Goal: Information Seeking & Learning: Find specific fact

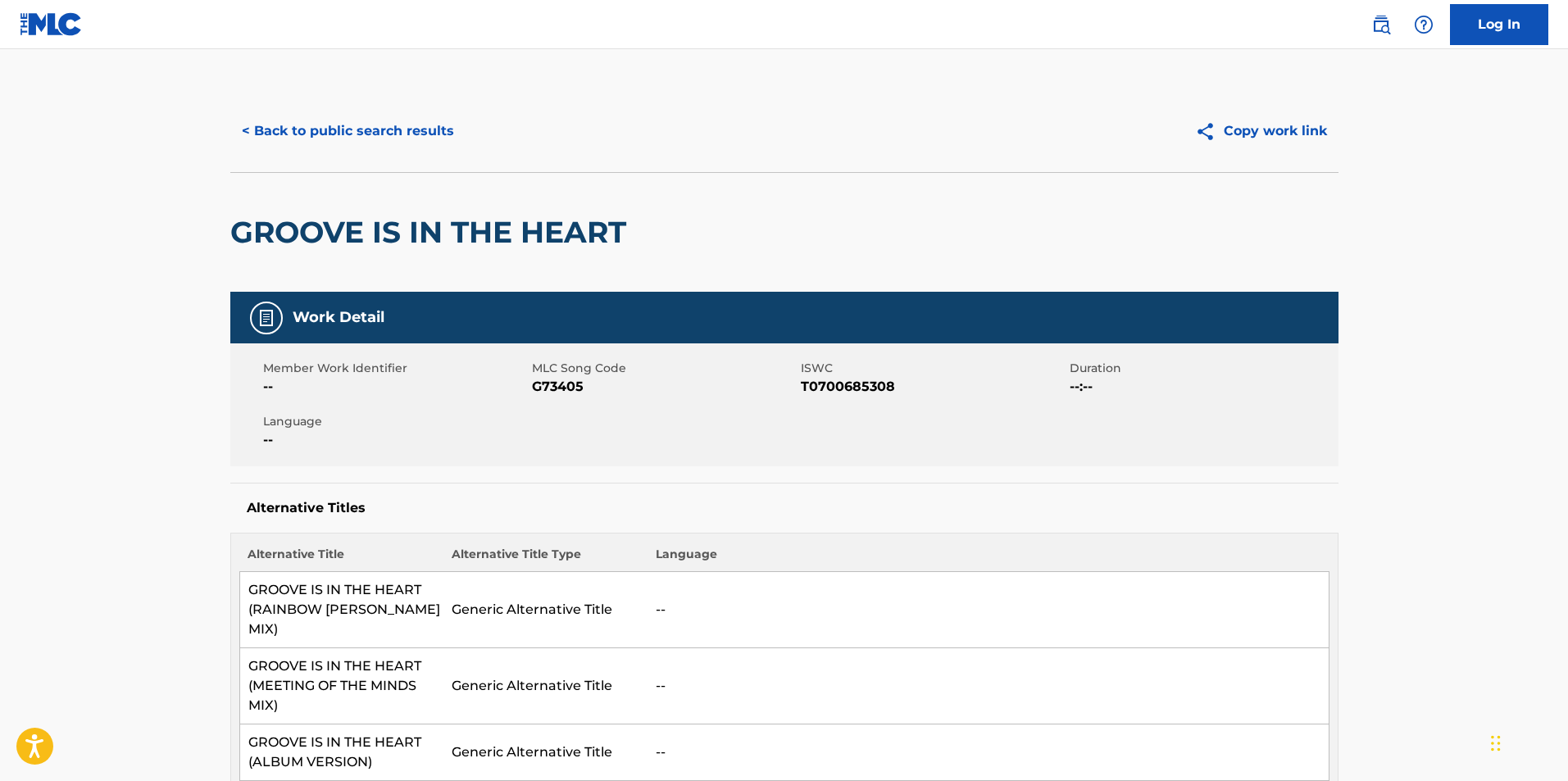
click at [354, 134] on button "< Back to public search results" at bounding box center [348, 131] width 235 height 41
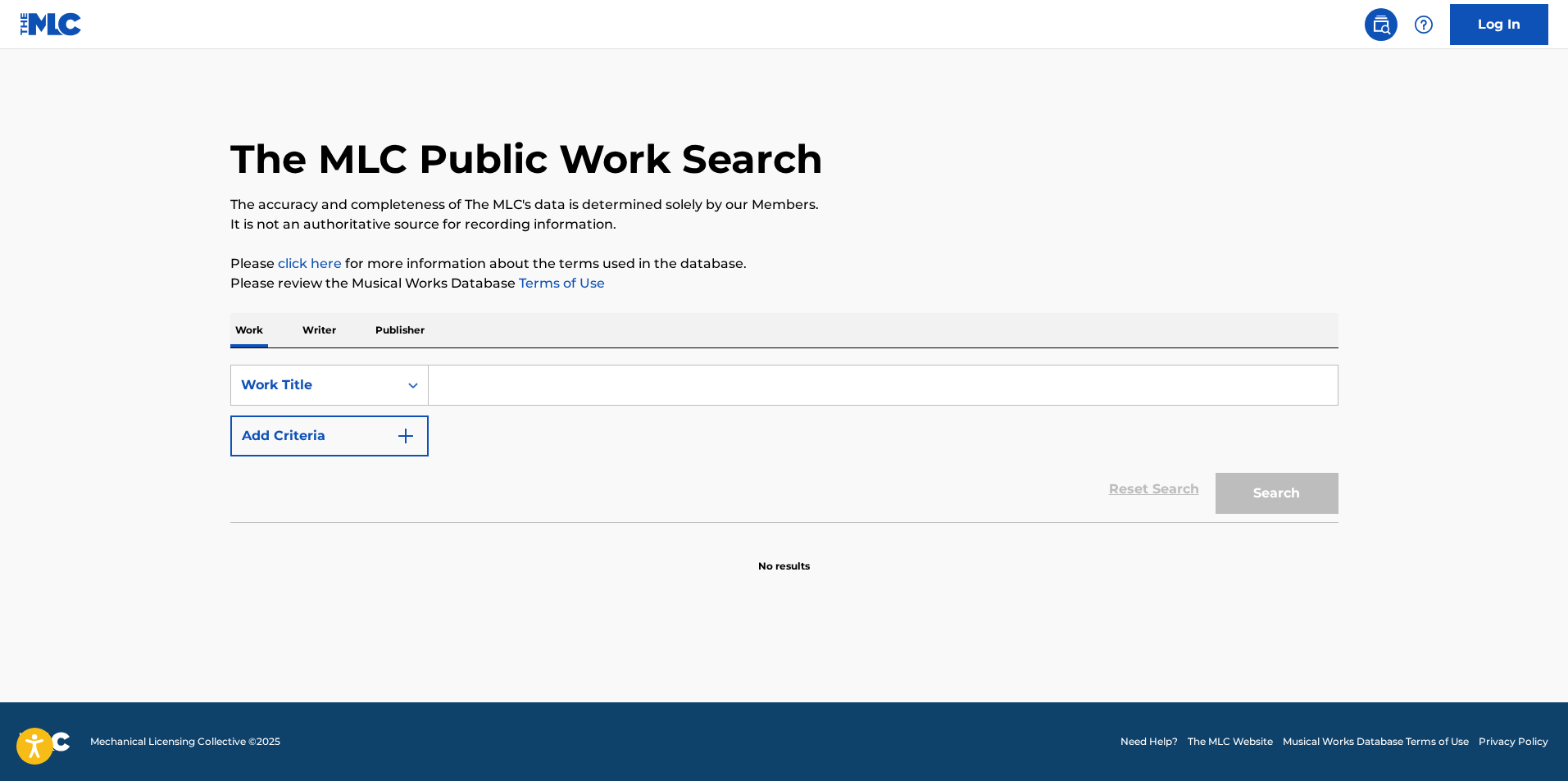
click at [538, 373] on input "Search Form" at bounding box center [883, 385] width 909 height 40
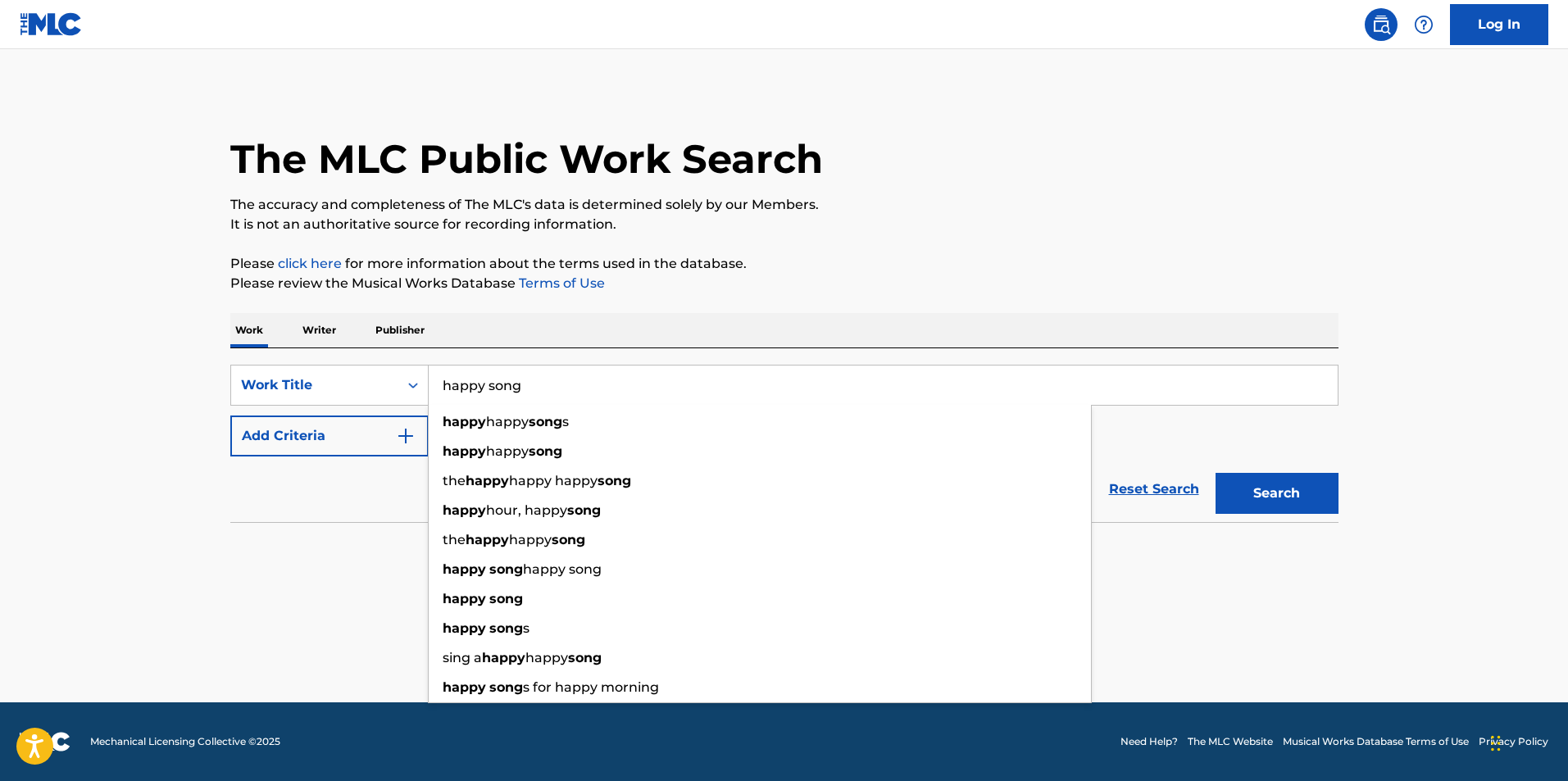
type input "happy song"
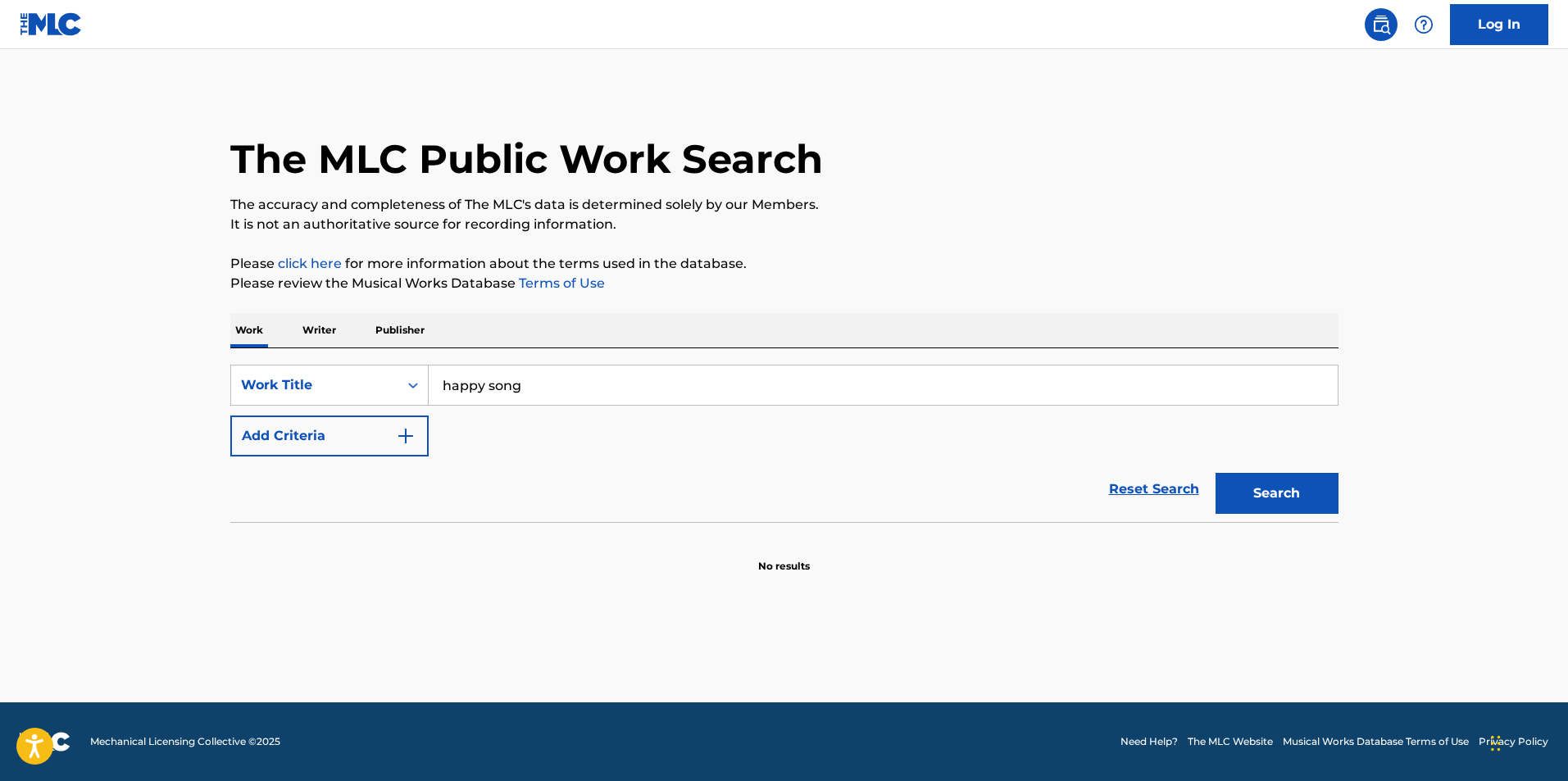
click at [366, 436] on button "Add Criteria" at bounding box center [329, 436] width 198 height 41
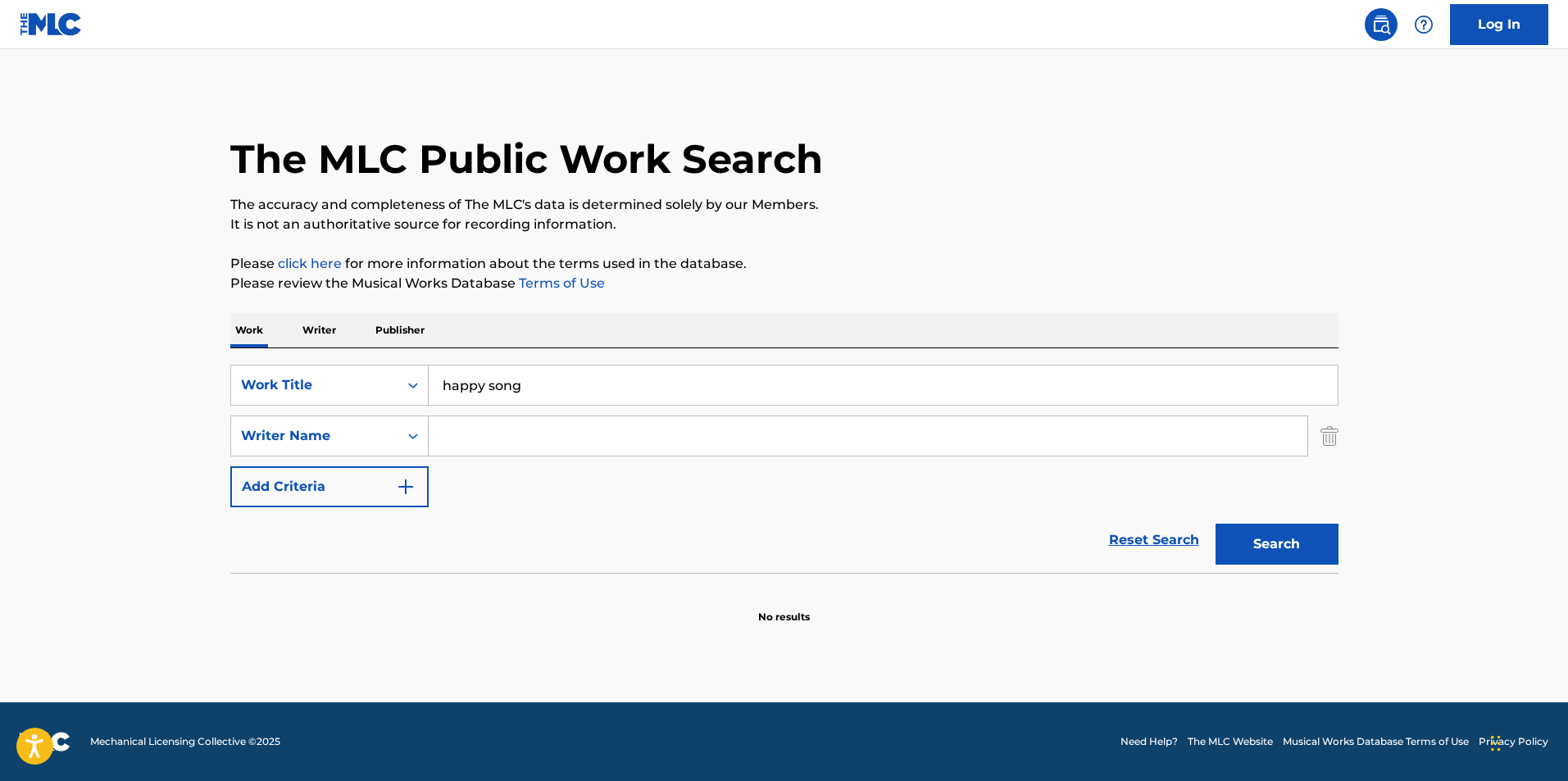
click at [500, 438] on input "Search Form" at bounding box center [868, 436] width 879 height 40
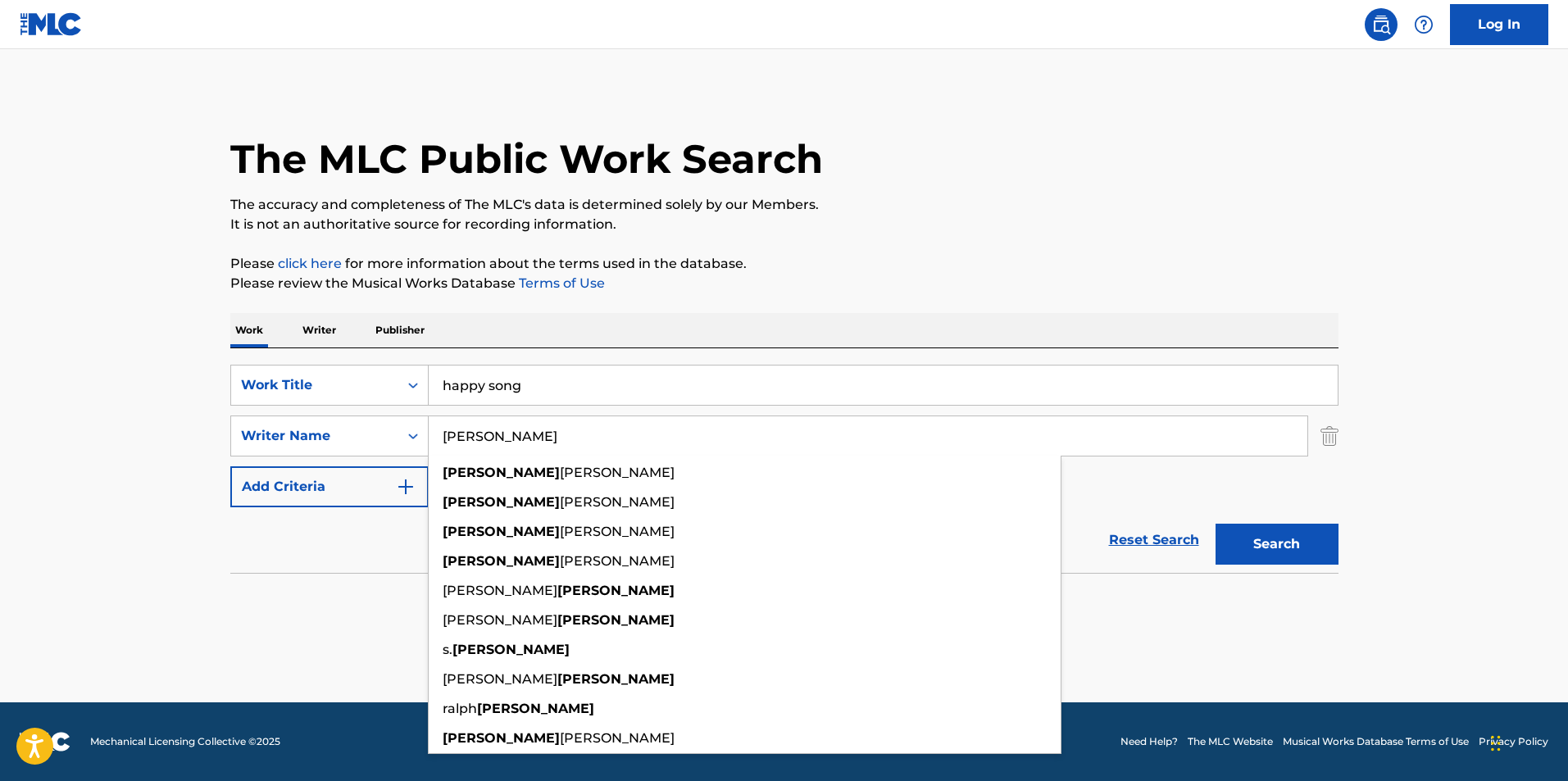
type input "tanner"
click at [1216, 524] on button "Search" at bounding box center [1278, 544] width 123 height 41
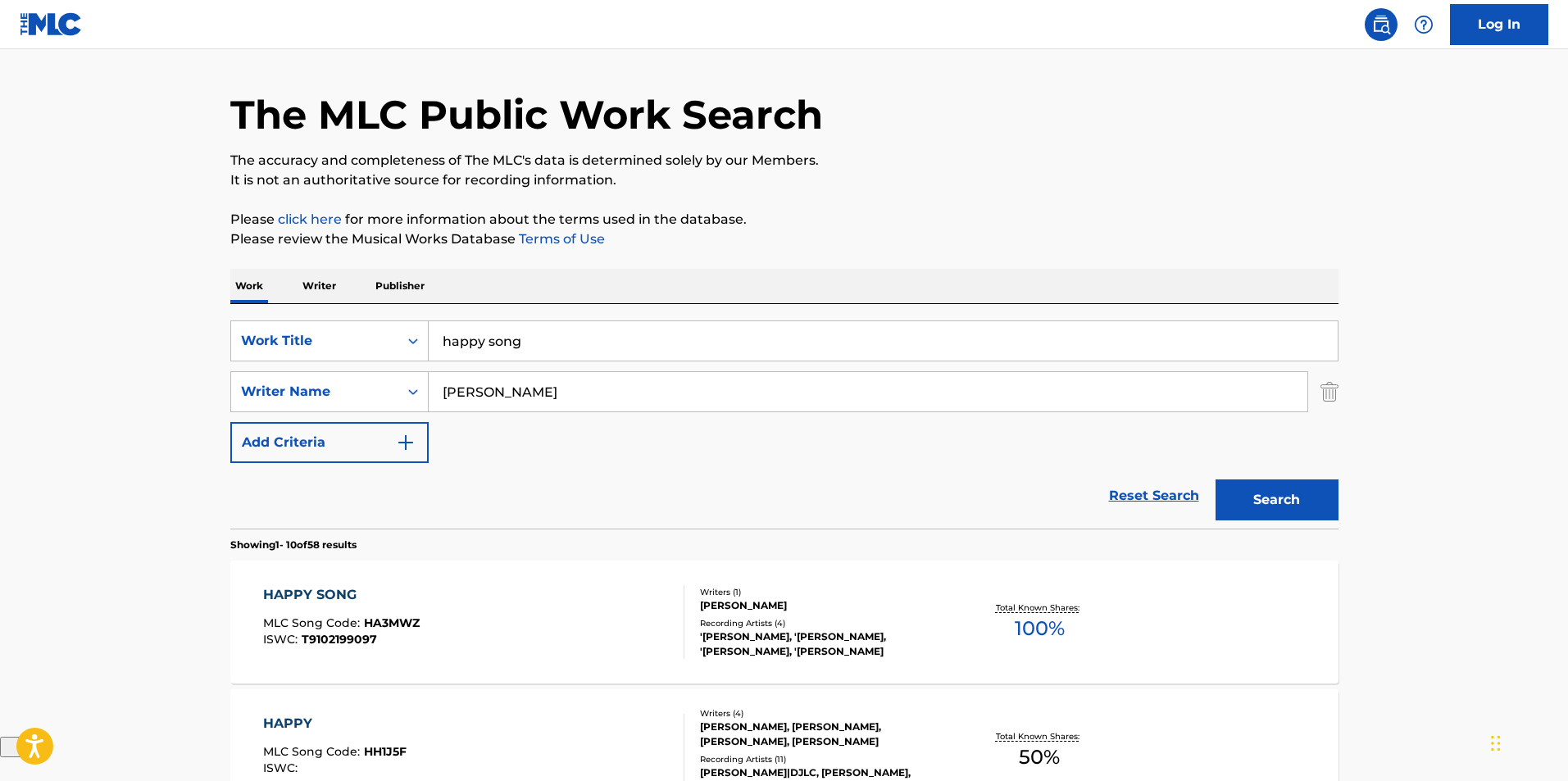
scroll to position [82, 0]
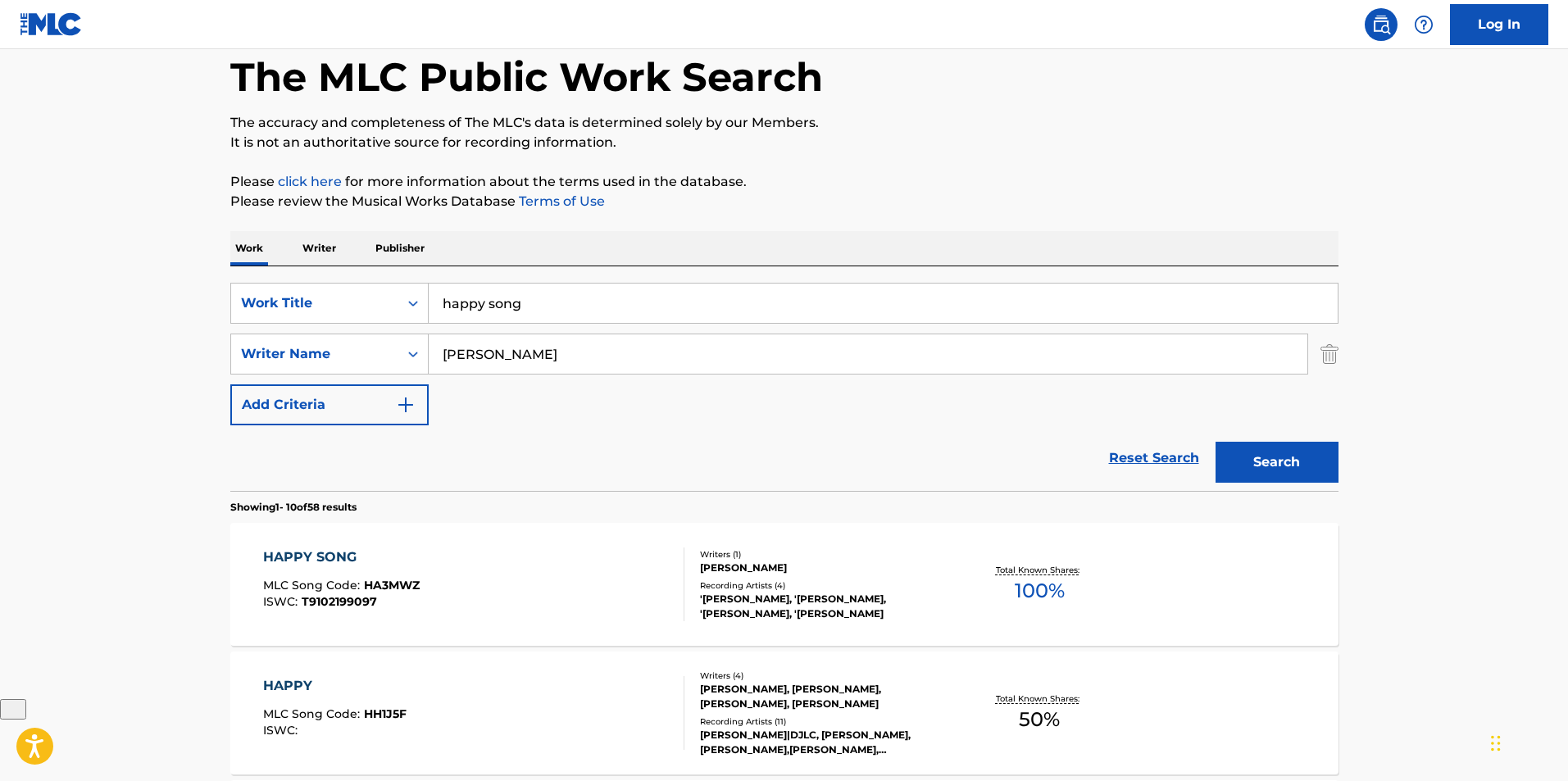
click at [847, 533] on div "HAPPY SONG MLC Song Code : HA3MWZ ISWC : T9102199097 Writers ( 1 ) JOSEPH W TAN…" at bounding box center [784, 584] width 1108 height 123
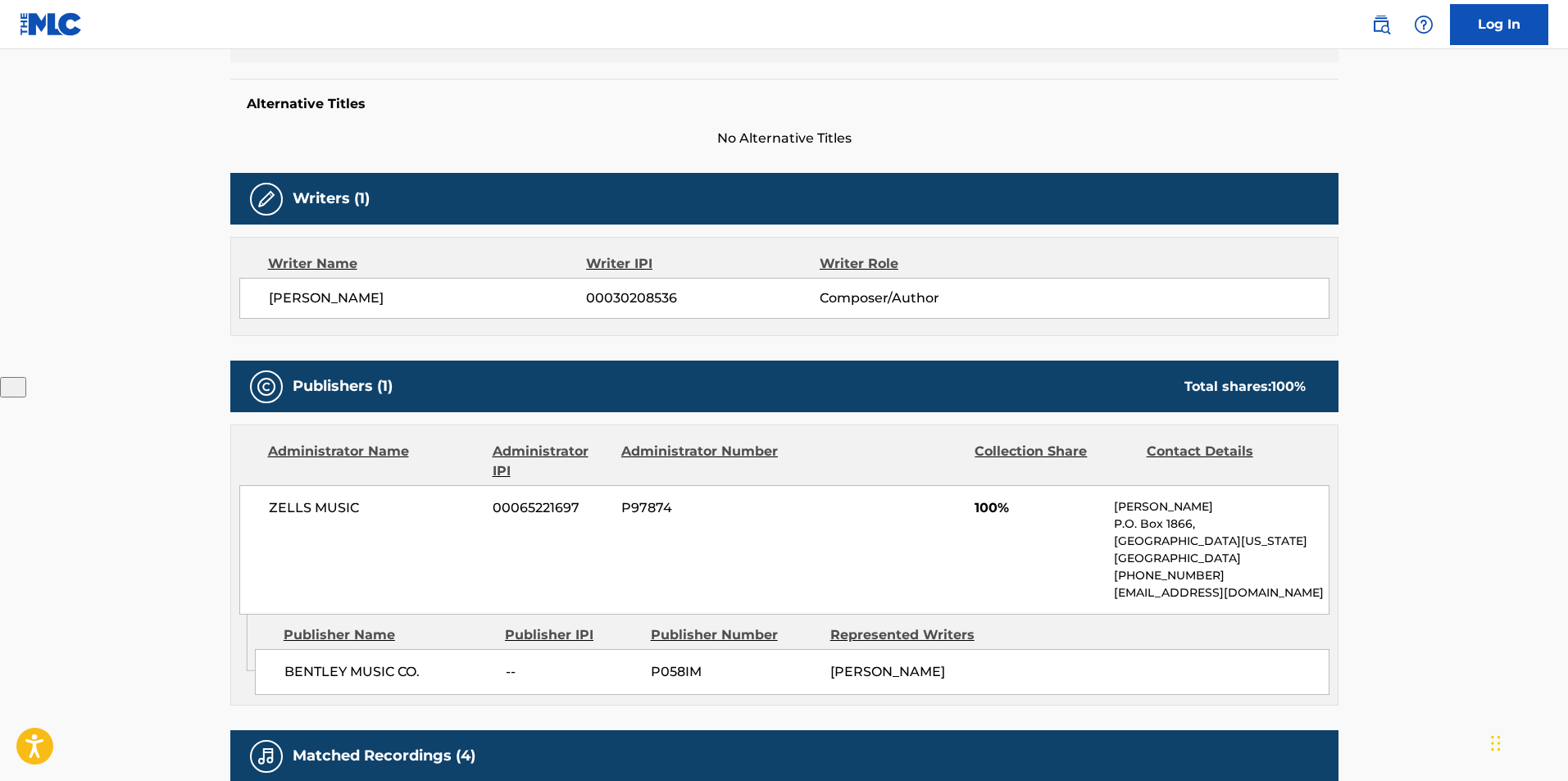
scroll to position [410, 0]
